Goal: Complete application form: Complete application form

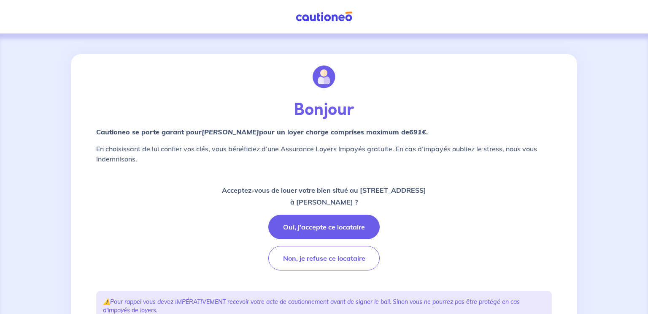
click at [386, 195] on p "Acceptez-vous de louer votre bien situé au [STREET_ADDRESS] MAYEUX ?" at bounding box center [324, 196] width 204 height 24
click at [328, 221] on button "Oui, j'accepte ce locataire" at bounding box center [323, 226] width 111 height 24
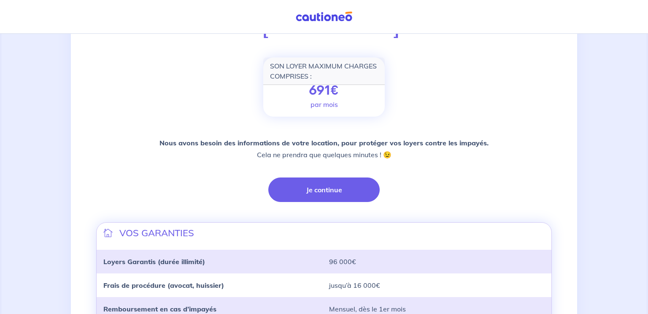
scroll to position [106, 0]
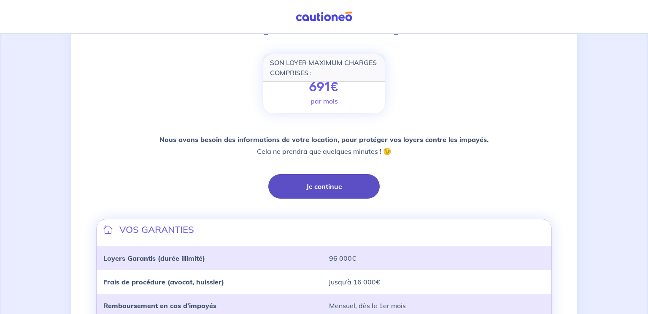
click at [331, 186] on button "Je continue" at bounding box center [323, 186] width 111 height 24
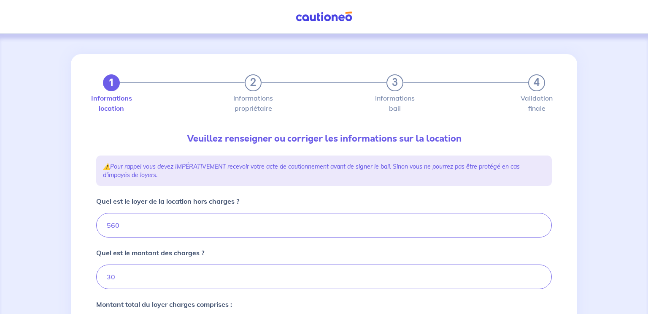
type input "590"
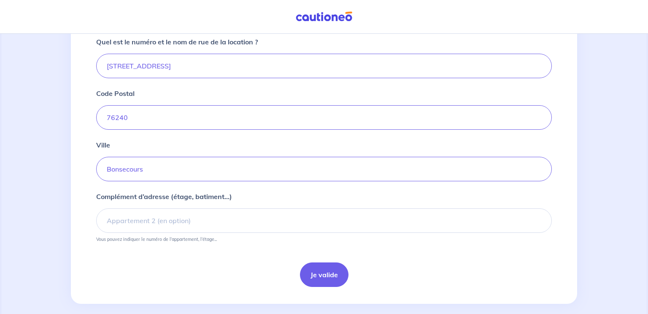
scroll to position [324, 0]
click at [327, 273] on button "Je valide" at bounding box center [324, 273] width 49 height 24
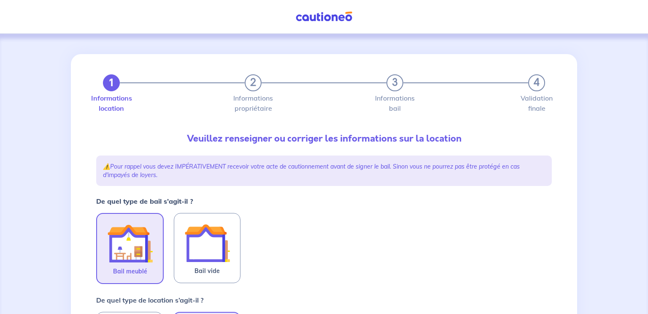
click at [118, 233] on img at bounding box center [130, 243] width 46 height 46
click at [0, 0] on input "Bail meublé" at bounding box center [0, 0] width 0 height 0
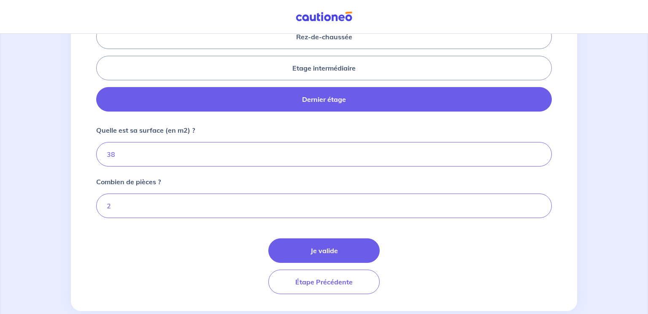
scroll to position [391, 0]
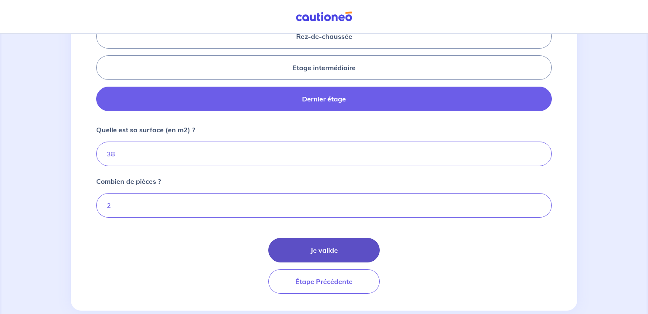
click at [336, 249] on button "Je valide" at bounding box center [323, 250] width 111 height 24
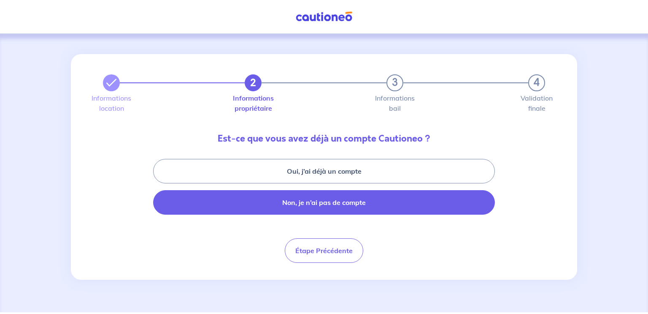
click at [317, 201] on button "Non, je n’ai pas de compte" at bounding box center [324, 202] width 342 height 24
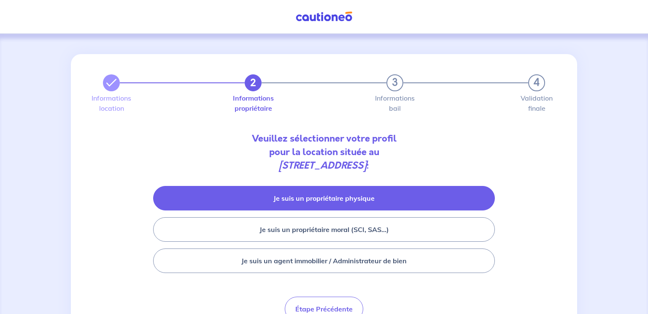
click at [316, 195] on button "Je suis un propriétaire physique" at bounding box center [324, 198] width 342 height 24
select select "FR"
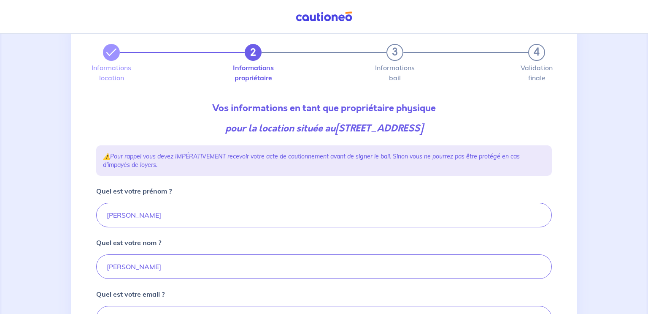
scroll to position [37, 0]
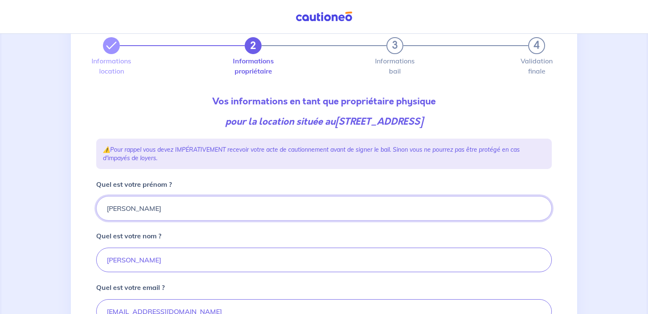
click at [152, 211] on input "Fred" at bounding box center [324, 208] width 456 height 24
type input "[PERSON_NAME]"
type input "fredberta@gmail.com"
type input "06 10 78 30 19"
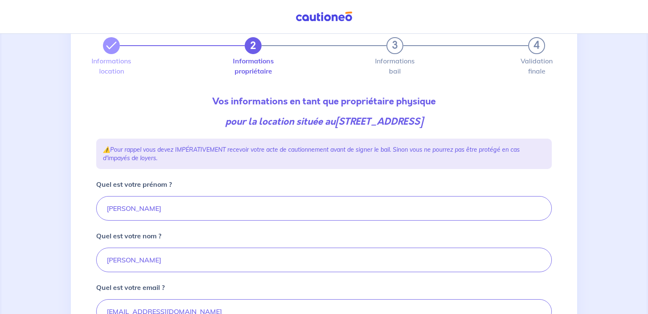
type input "9 ALLEE VINCENT VAN GOGH"
click at [209, 188] on div "Quel est votre prénom ? frédéric" at bounding box center [324, 199] width 456 height 41
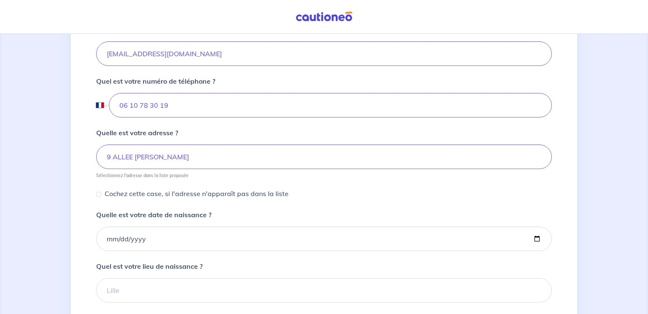
scroll to position [295, 0]
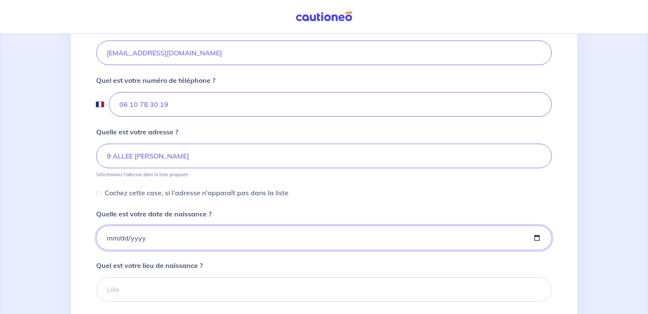
click at [173, 237] on input "Quelle est votre date de naissance ?" at bounding box center [324, 237] width 456 height 24
type input "1976-02-28"
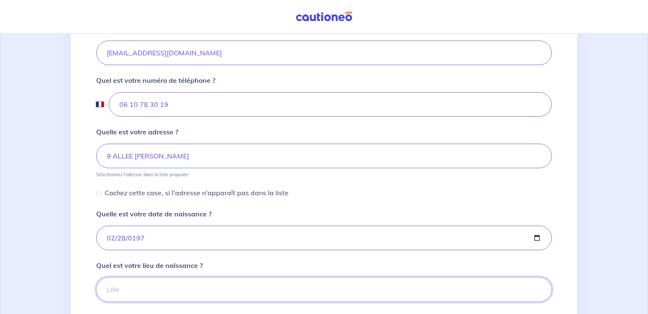
click at [177, 287] on input "Quel est votre lieu de naissance ?" at bounding box center [324, 289] width 456 height 24
type input "mont saint aignan"
click at [291, 210] on div "Quelle est votre date de naissance ? 1976-02-28" at bounding box center [324, 229] width 456 height 41
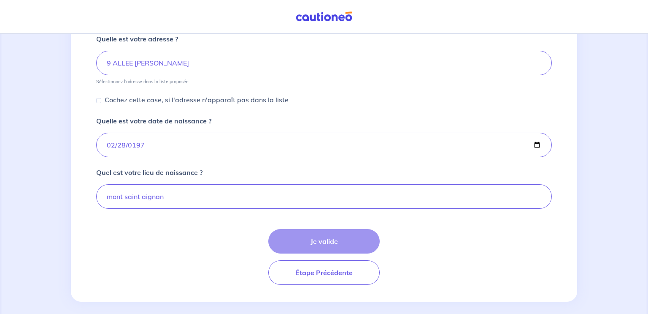
scroll to position [395, 0]
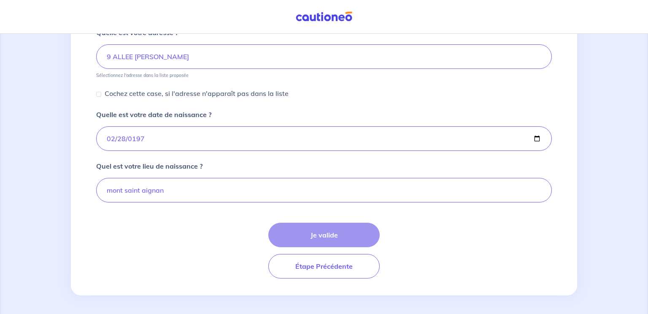
click at [314, 233] on div "Je valide Étape Précédente" at bounding box center [324, 250] width 456 height 56
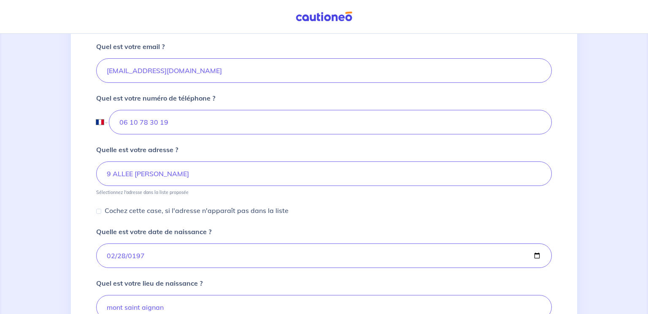
scroll to position [279, 0]
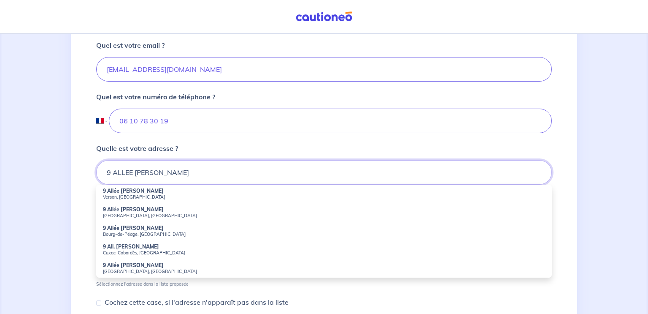
click at [226, 171] on input "9 ALLEE VINCENT VAN GOGH" at bounding box center [324, 172] width 456 height 24
type input "9 ALLEE VINCENT VAN GOGh"
click at [558, 194] on div "2 3 4 Informations location Informations propriétaire Informations bail Validat…" at bounding box center [324, 139] width 506 height 729
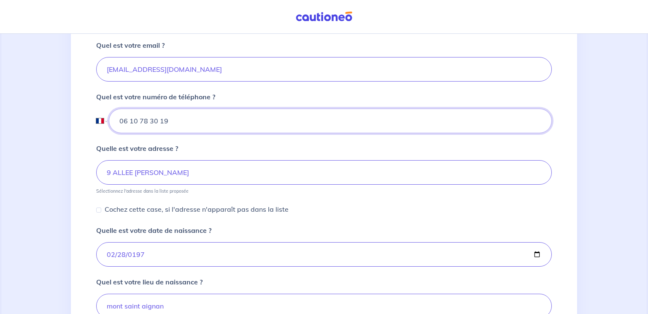
click at [247, 121] on input "06 10 78 30 19" at bounding box center [330, 120] width 443 height 24
type input "06 10 78 30 19"
click at [185, 70] on input "fredberta@gmail.com" at bounding box center [324, 69] width 456 height 24
type input "fredberta@gmail.com"
click at [238, 115] on input "06 10 78 30 19" at bounding box center [330, 120] width 443 height 24
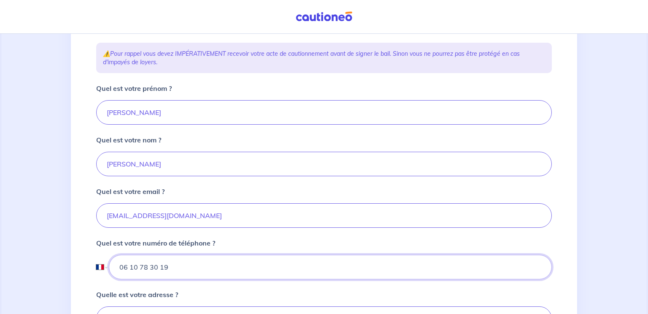
scroll to position [133, 0]
click at [226, 114] on input "[PERSON_NAME]" at bounding box center [324, 112] width 456 height 24
type input "[PERSON_NAME]"
click at [314, 138] on div "Quel est votre nom ? berta" at bounding box center [324, 155] width 456 height 41
click at [160, 165] on input "[PERSON_NAME]" at bounding box center [324, 164] width 456 height 24
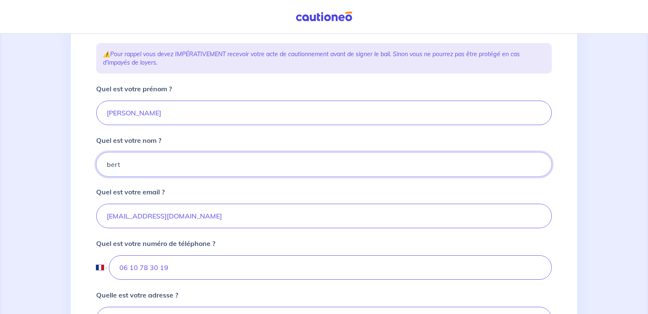
type input "[PERSON_NAME]"
click at [92, 152] on div "2 3 4 Informations location Informations propriétaire Informations bail Validat…" at bounding box center [324, 235] width 466 height 629
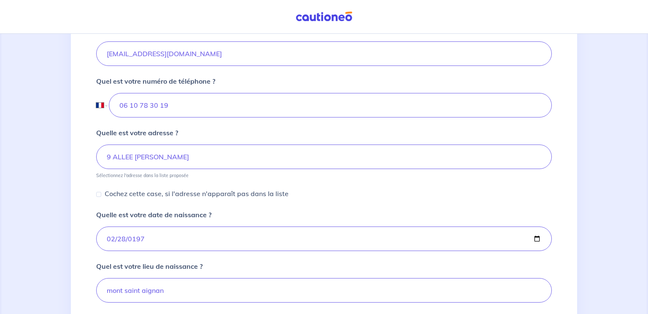
scroll to position [395, 0]
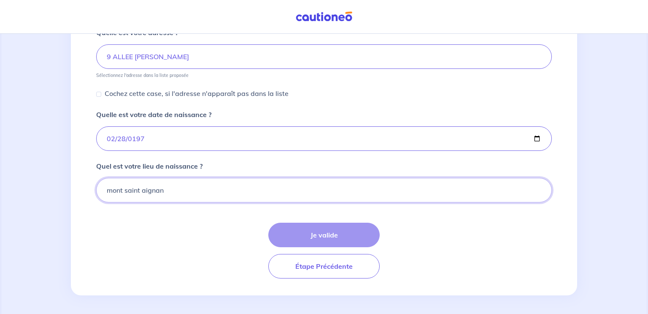
click at [430, 186] on input "mont saint aignan" at bounding box center [324, 190] width 456 height 24
click at [341, 234] on div "Je valide Étape Précédente" at bounding box center [324, 250] width 456 height 56
click at [427, 246] on div "Je valide Étape Précédente" at bounding box center [324, 250] width 456 height 56
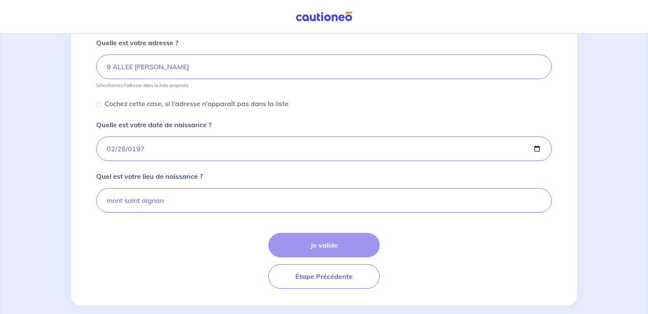
scroll to position [383, 0]
click at [99, 105] on input "Cochez cette case, si l'adresse n'apparaît pas dans la liste" at bounding box center [98, 105] width 5 height 5
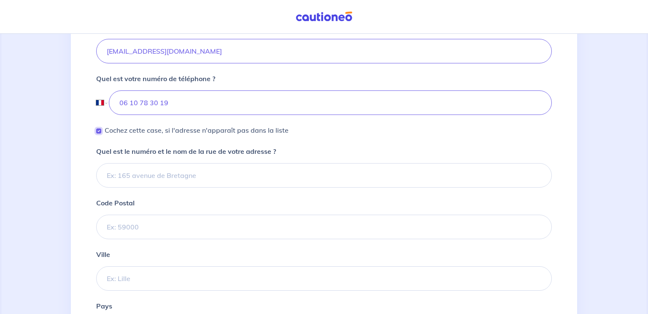
scroll to position [297, 0]
click at [96, 128] on input "Cochez cette case, si l'adresse n'apparaît pas dans la liste" at bounding box center [98, 130] width 5 height 5
checkbox input "false"
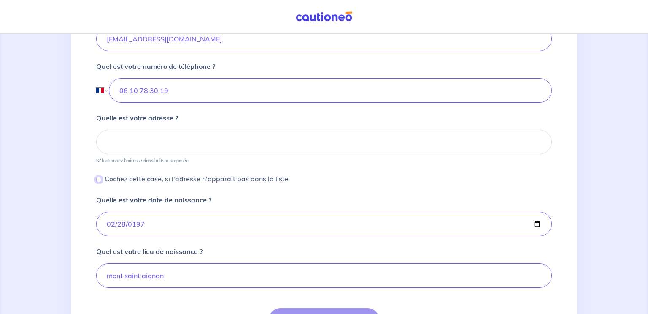
scroll to position [290, 0]
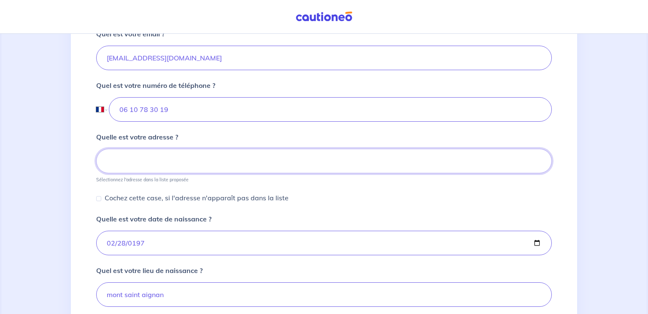
click at [119, 165] on input at bounding box center [324, 161] width 456 height 24
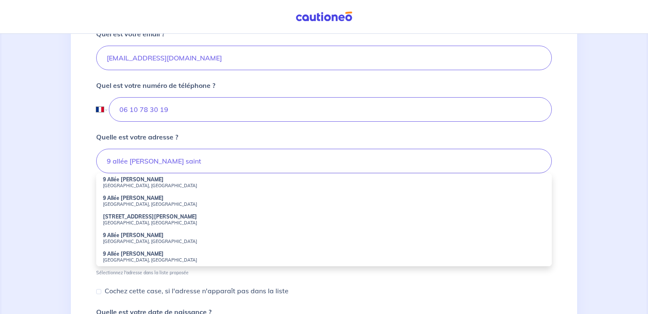
click at [125, 201] on small "Saint-Léger-du-Bourg-Denis, France" at bounding box center [324, 204] width 442 height 6
type input "9 Allée Vincent Van Gogh, Saint-Léger-du-Bourg-Denis, France"
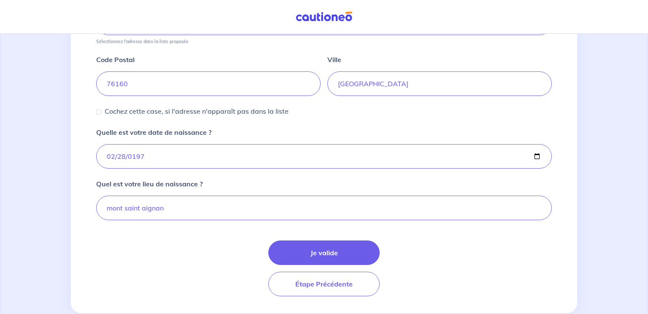
scroll to position [430, 0]
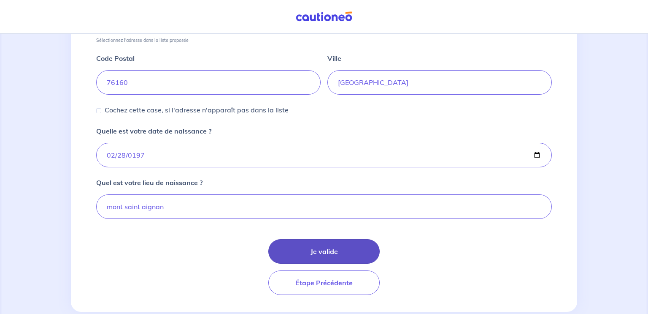
click at [309, 248] on button "Je valide" at bounding box center [323, 251] width 111 height 24
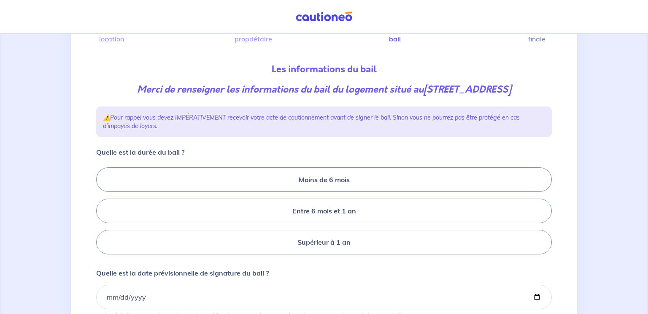
scroll to position [71, 0]
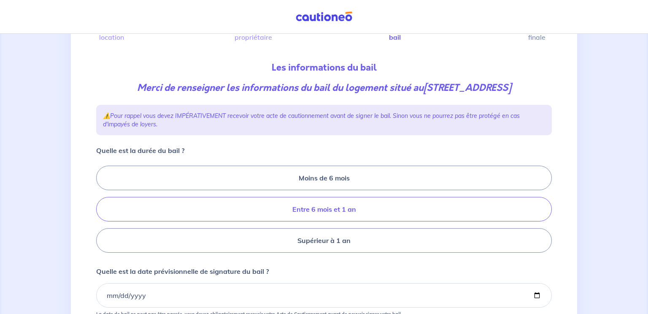
click at [315, 221] on label "Entre 6 mois et 1 an" at bounding box center [324, 209] width 456 height 24
click at [102, 212] on input "Entre 6 mois et 1 an" at bounding box center [98, 208] width 5 height 5
radio input "true"
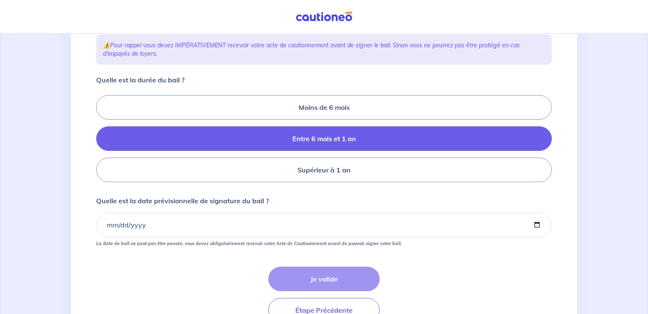
scroll to position [142, 0]
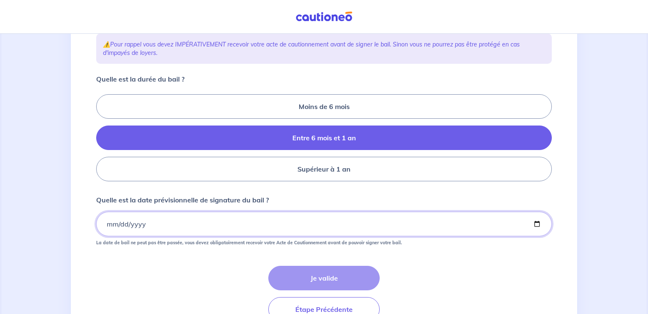
click at [211, 236] on input "Quelle est la date prévisionnelle de signature du bail ?" at bounding box center [324, 223] width 456 height 24
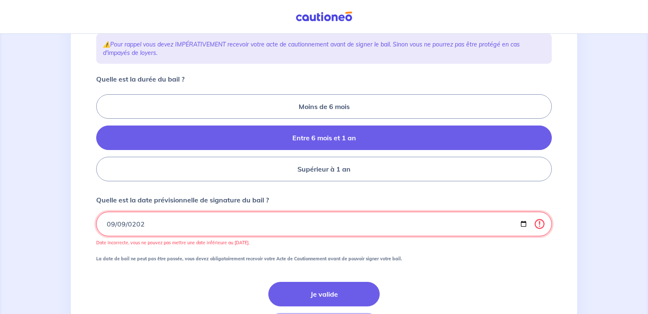
type input "2025-09-09"
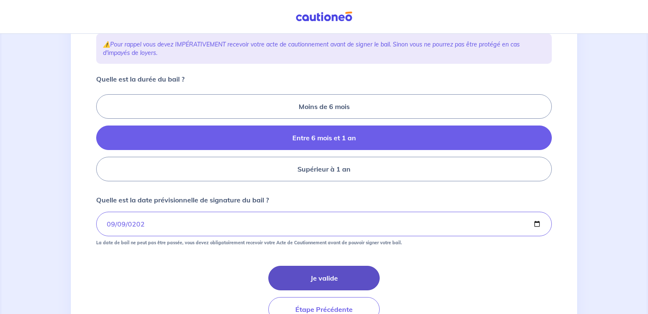
click at [344, 281] on button "Je valide" at bounding box center [323, 277] width 111 height 24
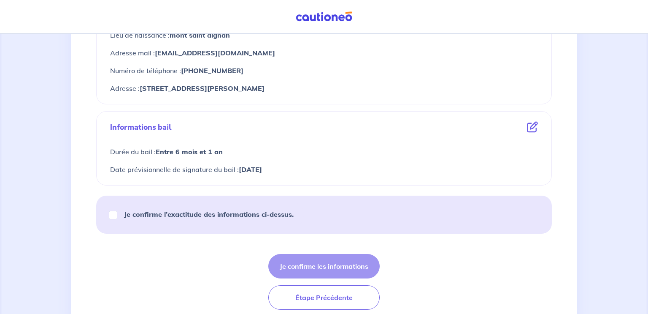
scroll to position [397, 0]
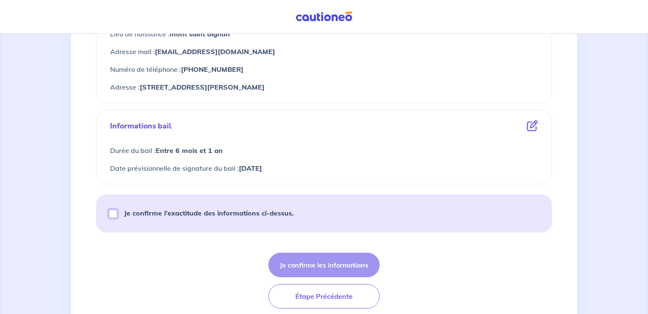
click at [114, 213] on input "Je confirme l’exactitude des informations ci-dessus." at bounding box center [113, 213] width 8 height 8
checkbox input "true"
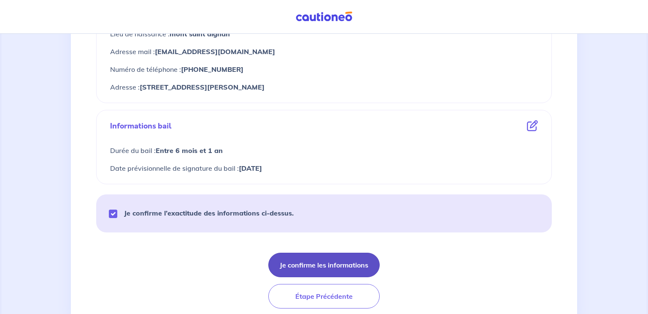
click at [343, 264] on button "Je confirme les informations" at bounding box center [323, 264] width 111 height 24
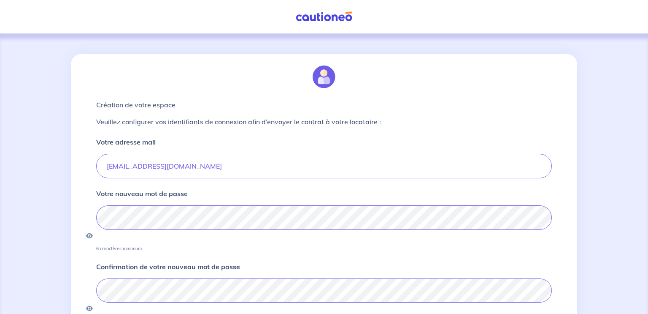
click at [289, 242] on form "Votre adresse mail fredberta@gmail.com Votre nouveau mot de passe 6 caractères …" at bounding box center [324, 269] width 456 height 265
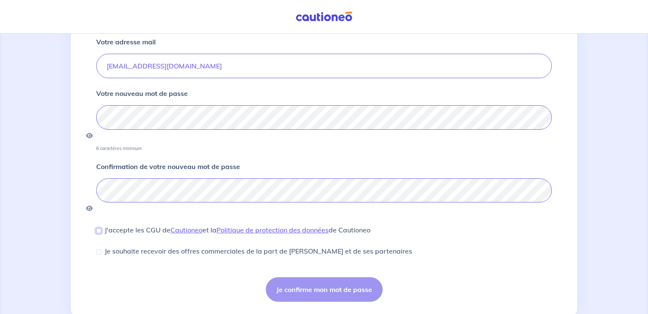
click at [100, 228] on input "J'accepte les CGU de Cautioneo et la Politique de protection des données de Cau…" at bounding box center [98, 230] width 5 height 5
checkbox input "true"
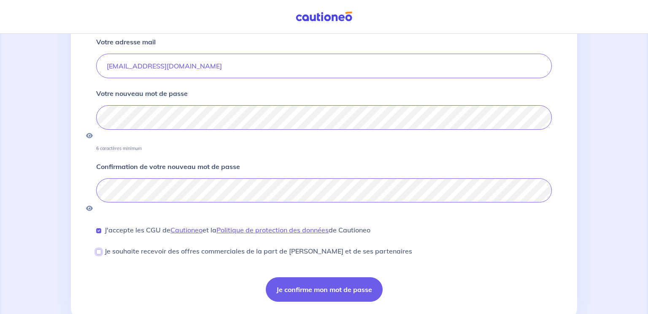
click at [99, 249] on input "Je souhaite recevoir des offres commerciales de la part de Cautioneo et de ses …" at bounding box center [98, 251] width 5 height 5
click at [100, 249] on input "Je souhaite recevoir des offres commerciales de la part de Cautioneo et de ses …" at bounding box center [98, 251] width 5 height 5
checkbox input "false"
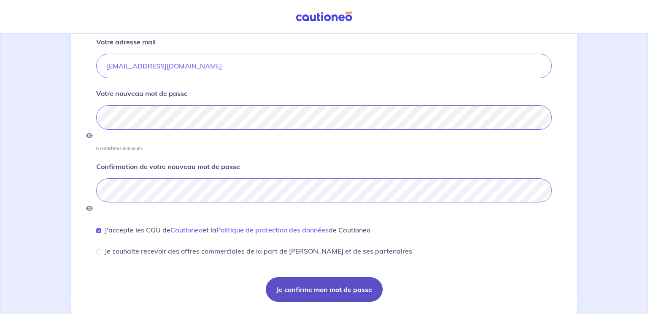
click at [347, 277] on button "Je confirme mon mot de passe" at bounding box center [324, 289] width 117 height 24
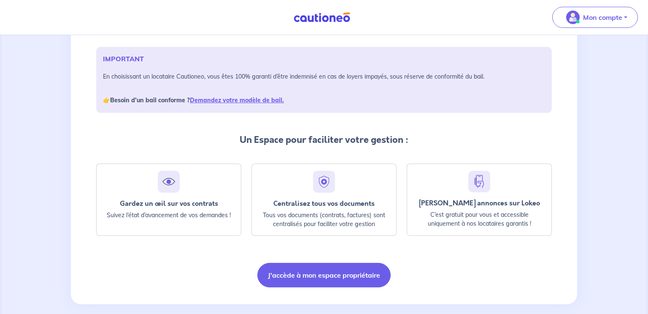
scroll to position [125, 0]
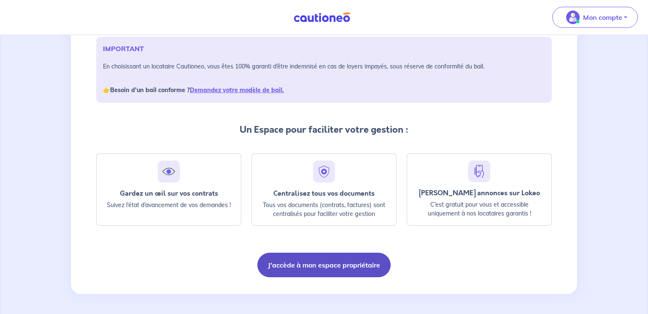
click at [351, 262] on button "J'accède à mon espace propriétaire" at bounding box center [323, 264] width 133 height 24
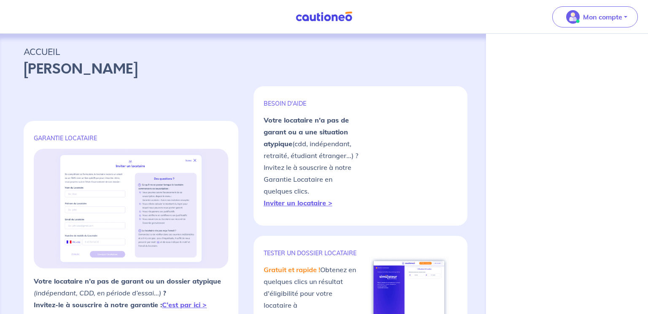
select select "FR"
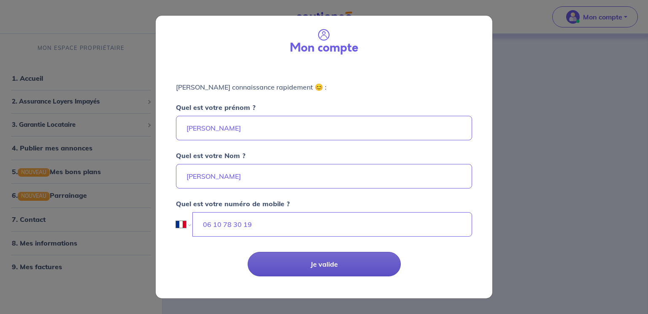
click at [334, 262] on button "Je valide" at bounding box center [324, 264] width 153 height 24
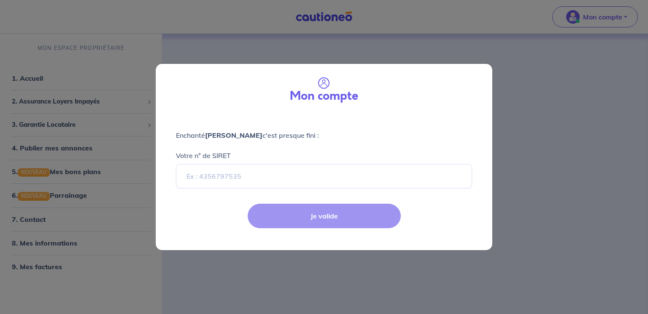
click at [597, 125] on div "Mon compte Enchanté [PERSON_NAME] c'est presque fini : Votre n° de SIRET Je val…" at bounding box center [324, 157] width 648 height 314
click at [308, 43] on div "Mon compte Enchanté [PERSON_NAME] c'est presque fini : Votre n° de SIRET Je val…" at bounding box center [324, 157] width 648 height 314
click at [347, 213] on div "Je valide" at bounding box center [324, 222] width 347 height 55
